Goal: Navigation & Orientation: Go to known website

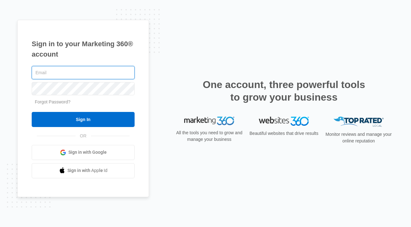
click at [0, 226] on com-1password-button at bounding box center [0, 227] width 0 height 0
type input "[PERSON_NAME][EMAIL_ADDRESS][DOMAIN_NAME]"
